Goal: Check status: Check status

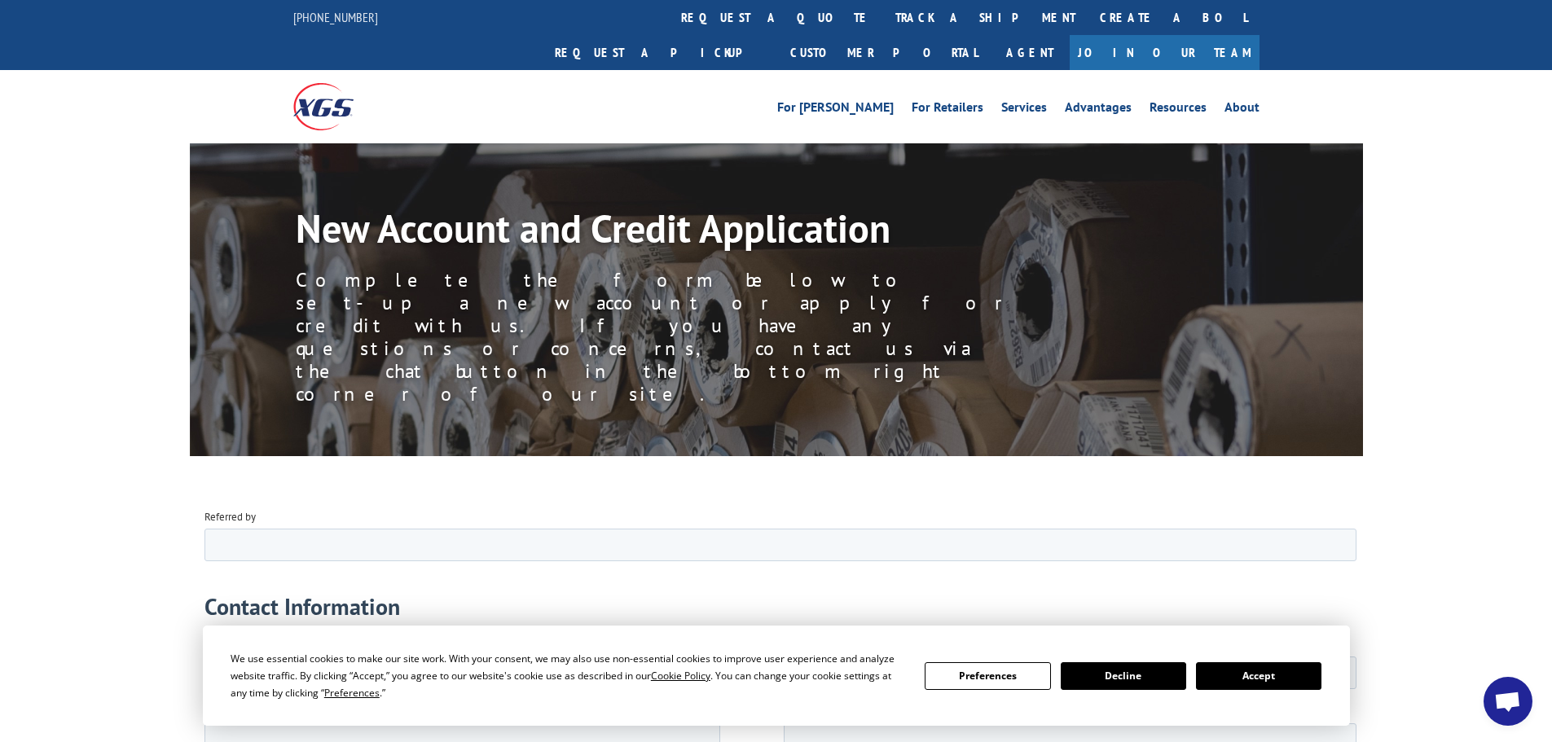
click at [883, 19] on link "track a shipment" at bounding box center [985, 17] width 204 height 35
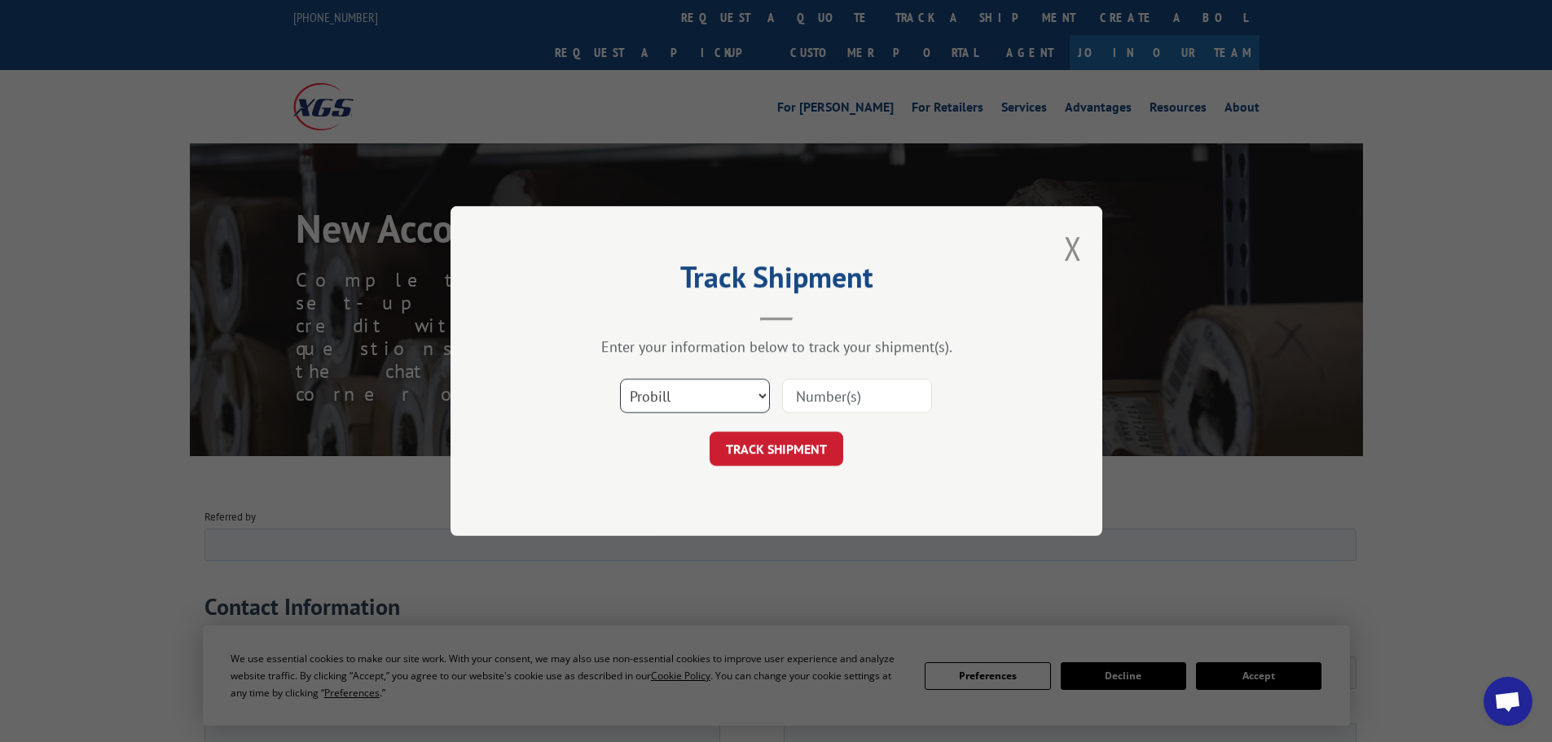
click at [728, 390] on select "Select category... Probill BOL PO" at bounding box center [695, 396] width 150 height 34
select select "po"
click at [620, 379] on select "Select category... Probill BOL PO" at bounding box center [695, 396] width 150 height 34
click at [833, 398] on input at bounding box center [857, 396] width 150 height 34
click at [708, 390] on select "Select category... Probill BOL PO" at bounding box center [695, 396] width 150 height 34
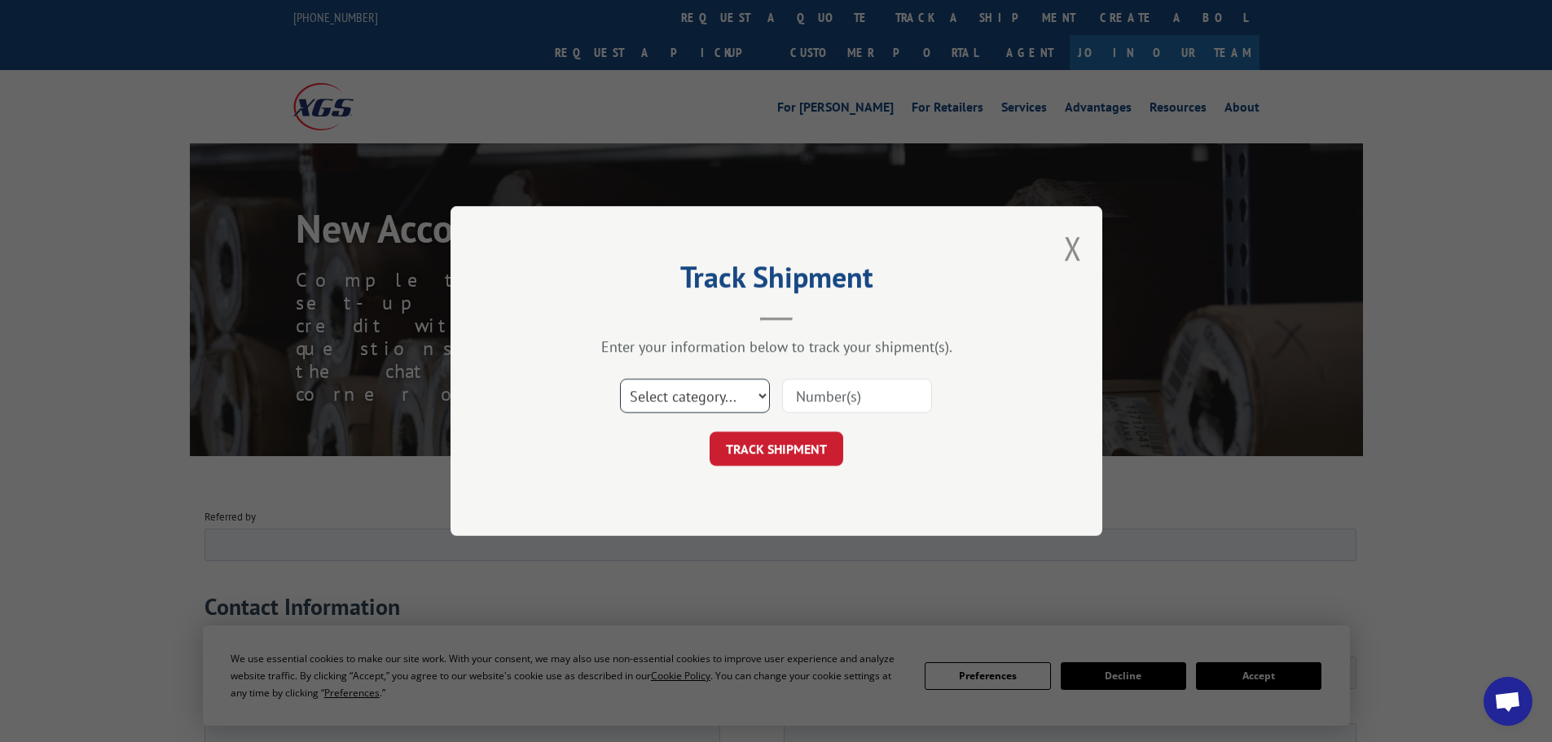
click at [620, 379] on select "Select category... Probill BOL PO" at bounding box center [695, 396] width 150 height 34
click at [734, 383] on select "Select category... Probill BOL PO" at bounding box center [695, 396] width 150 height 34
select select "po"
click at [620, 379] on select "Select category... Probill BOL PO" at bounding box center [695, 396] width 150 height 34
click at [851, 392] on input at bounding box center [857, 396] width 150 height 34
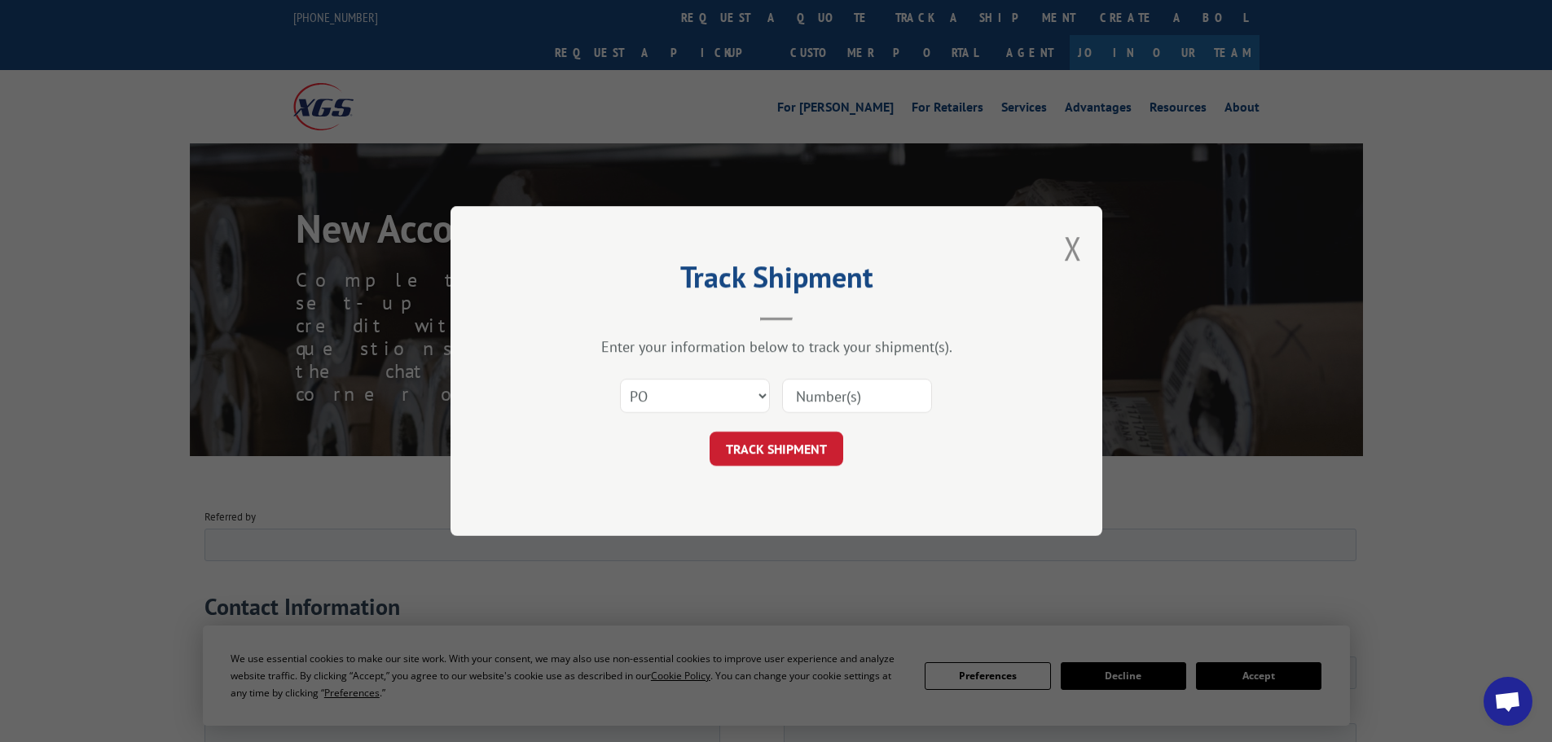
click at [851, 392] on input at bounding box center [857, 396] width 150 height 34
paste input "20542017"
type input "20542017"
click at [769, 443] on button "TRACK SHIPMENT" at bounding box center [777, 449] width 134 height 34
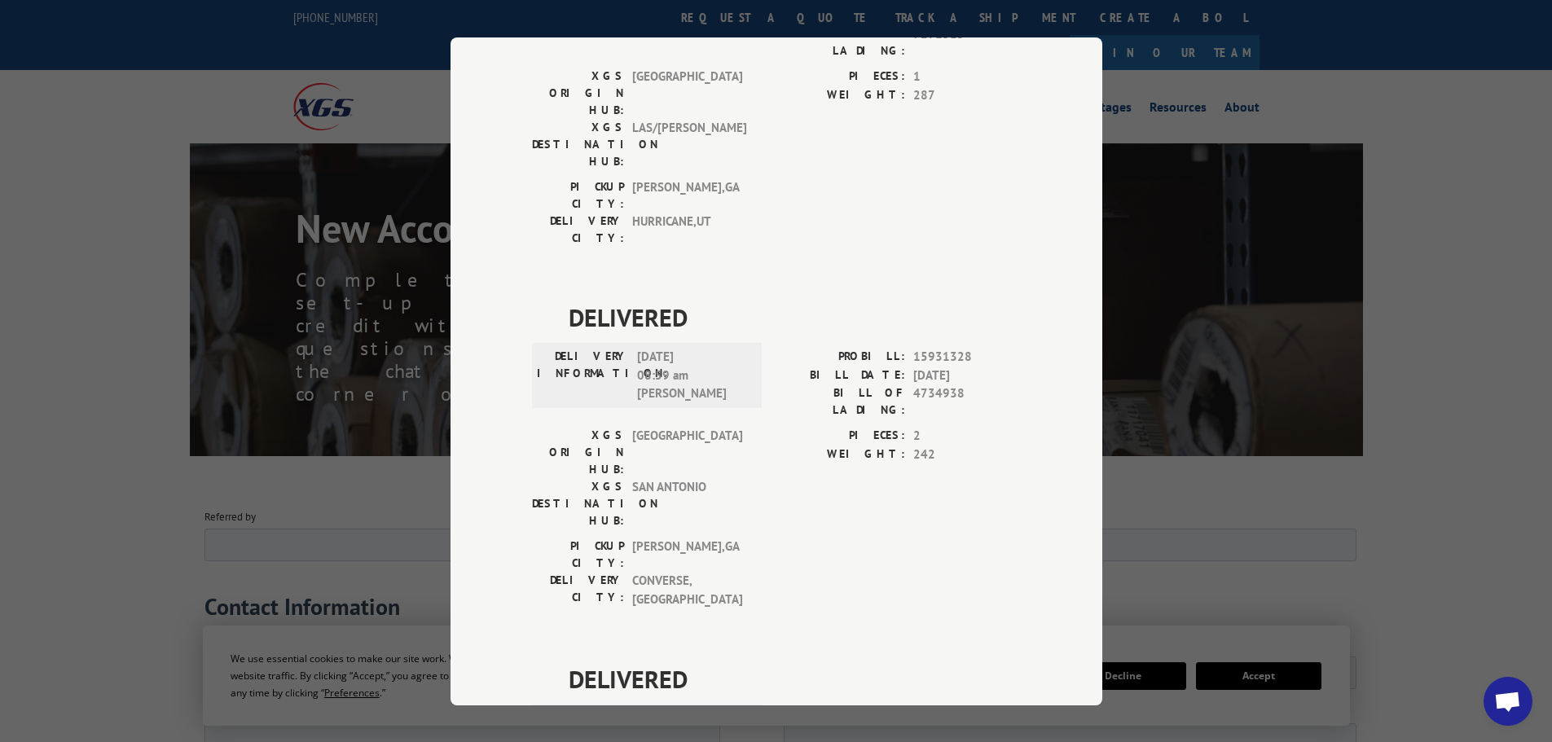
scroll to position [328, 0]
